Goal: Entertainment & Leisure: Consume media (video, audio)

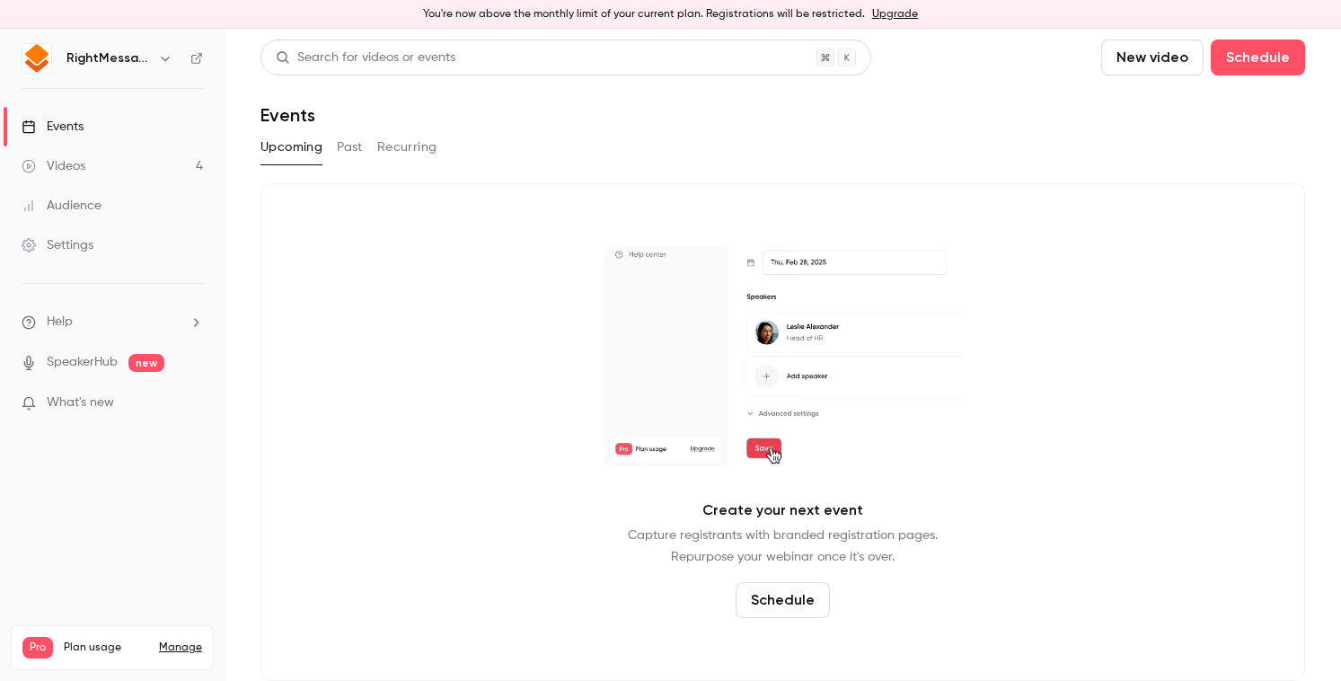
click at [364, 145] on div "Upcoming Past Recurring" at bounding box center [783, 147] width 1045 height 29
click at [358, 147] on button "Past" at bounding box center [350, 147] width 26 height 29
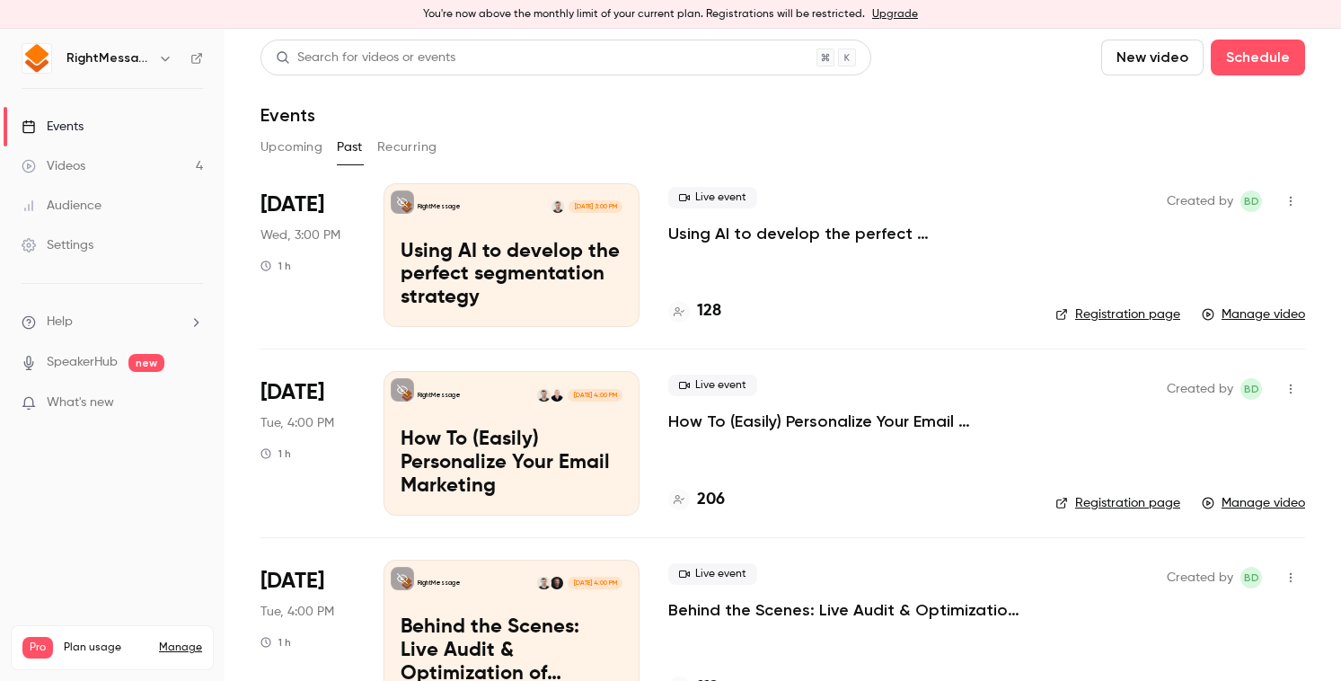
click at [793, 225] on p "Using AI to develop the perfect segmentation strategy" at bounding box center [847, 234] width 358 height 22
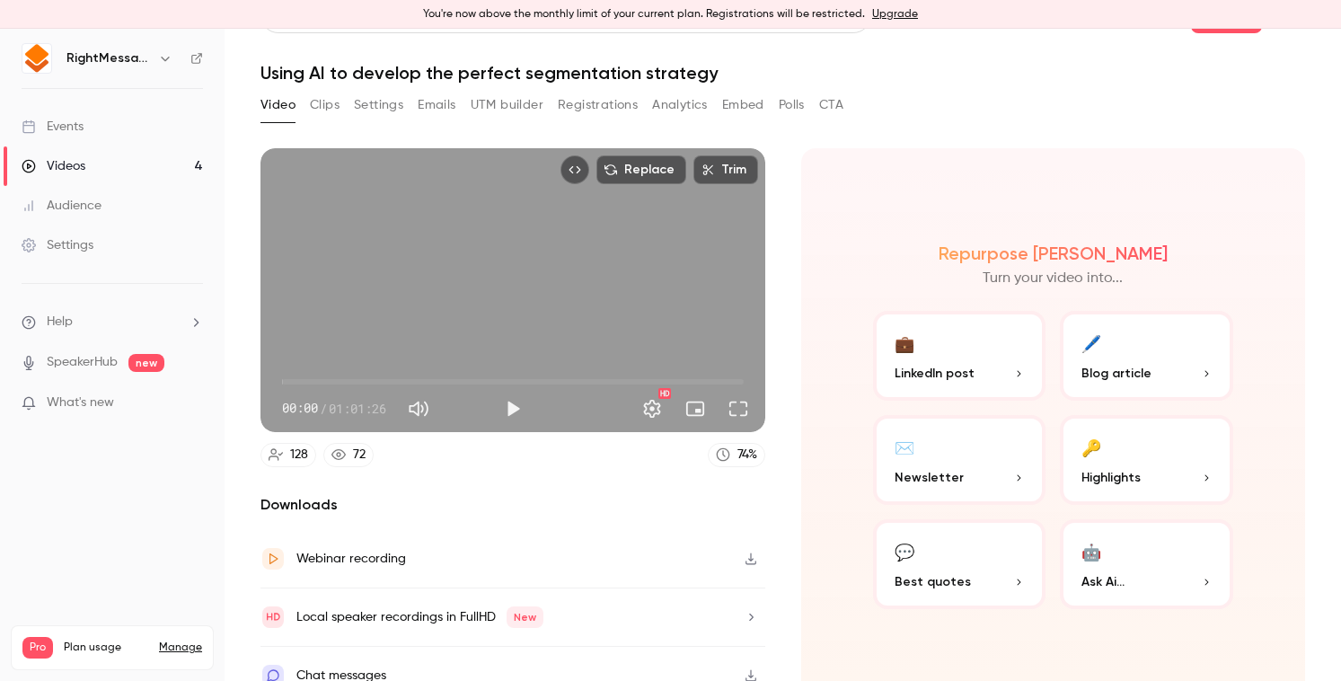
scroll to position [61, 0]
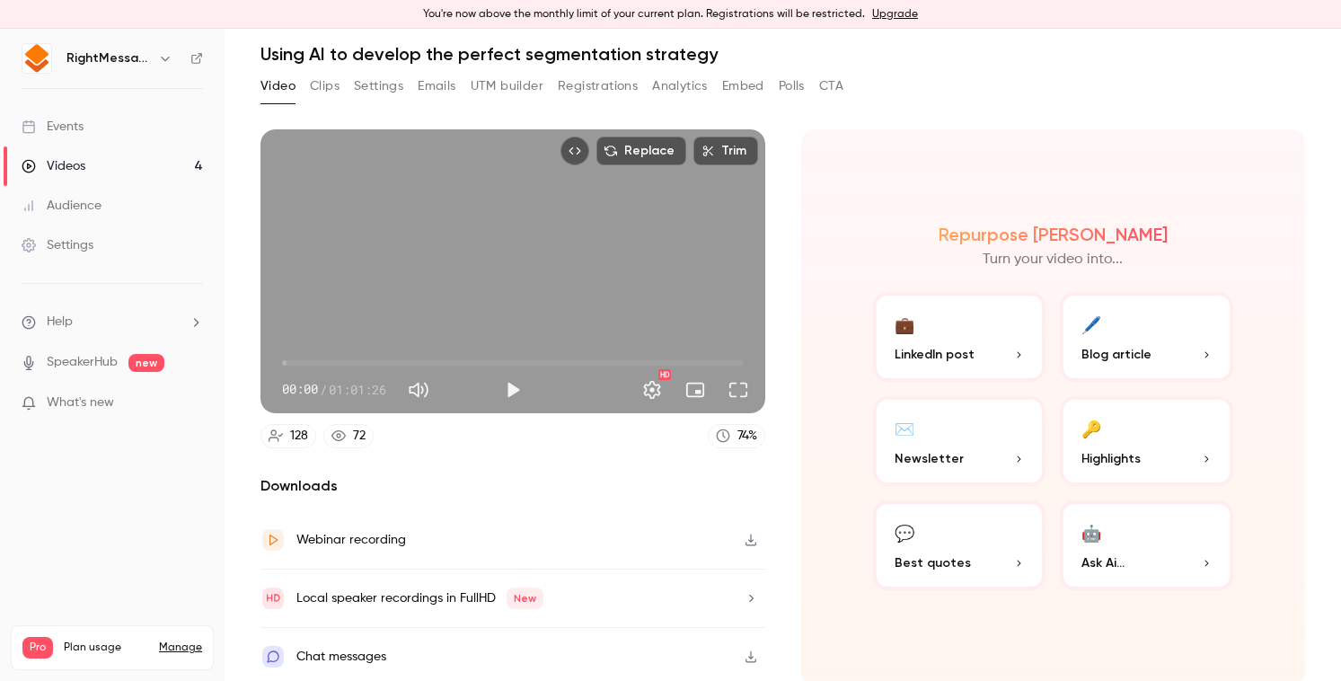
click at [417, 533] on div "Webinar recording" at bounding box center [513, 540] width 505 height 58
click at [84, 162] on div "Videos" at bounding box center [54, 166] width 64 height 18
